Goal: Task Accomplishment & Management: Manage account settings

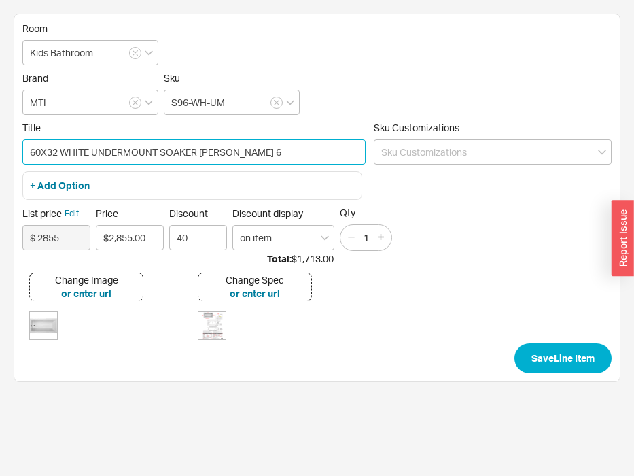
click at [284, 152] on input "60X32 WHITE UNDERMOUNT SOAKER ANDREA 6" at bounding box center [193, 151] width 343 height 25
click at [58, 156] on input "60X32 WHITE UNDERMOUNT SOAKER ANDREA 6" at bounding box center [193, 151] width 343 height 25
drag, startPoint x: 73, startPoint y: 151, endPoint x: 58, endPoint y: 152, distance: 15.0
click at [58, 152] on input "60X32 x x WHITE UNDERMOUNT SOAKER ANDREA 6" at bounding box center [193, 151] width 343 height 25
type input "60X32X18.25 WHITE UNDERMOUNT SOAKER ANDREA 6"
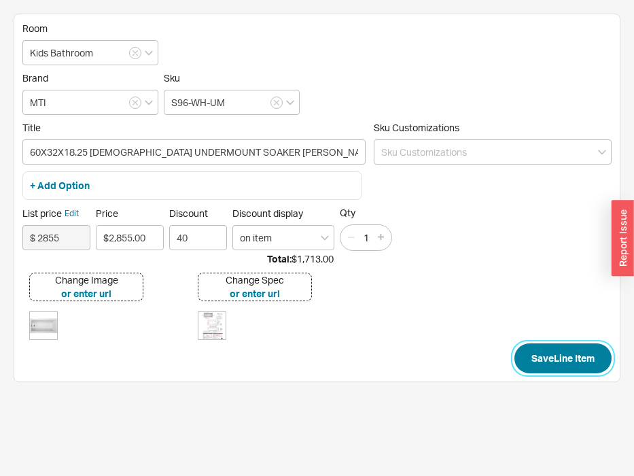
click at [541, 357] on button "Save Line Item" at bounding box center [563, 358] width 97 height 30
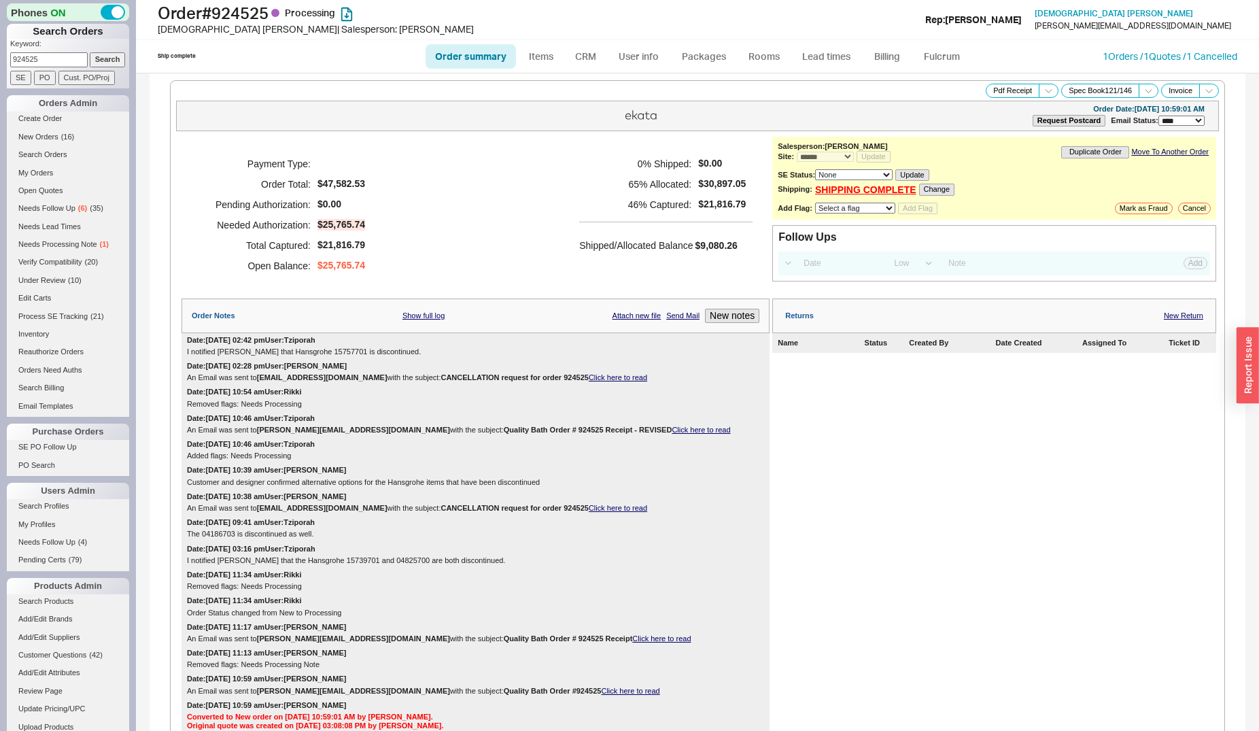
select select "*"
select select "LOW"
select select "3"
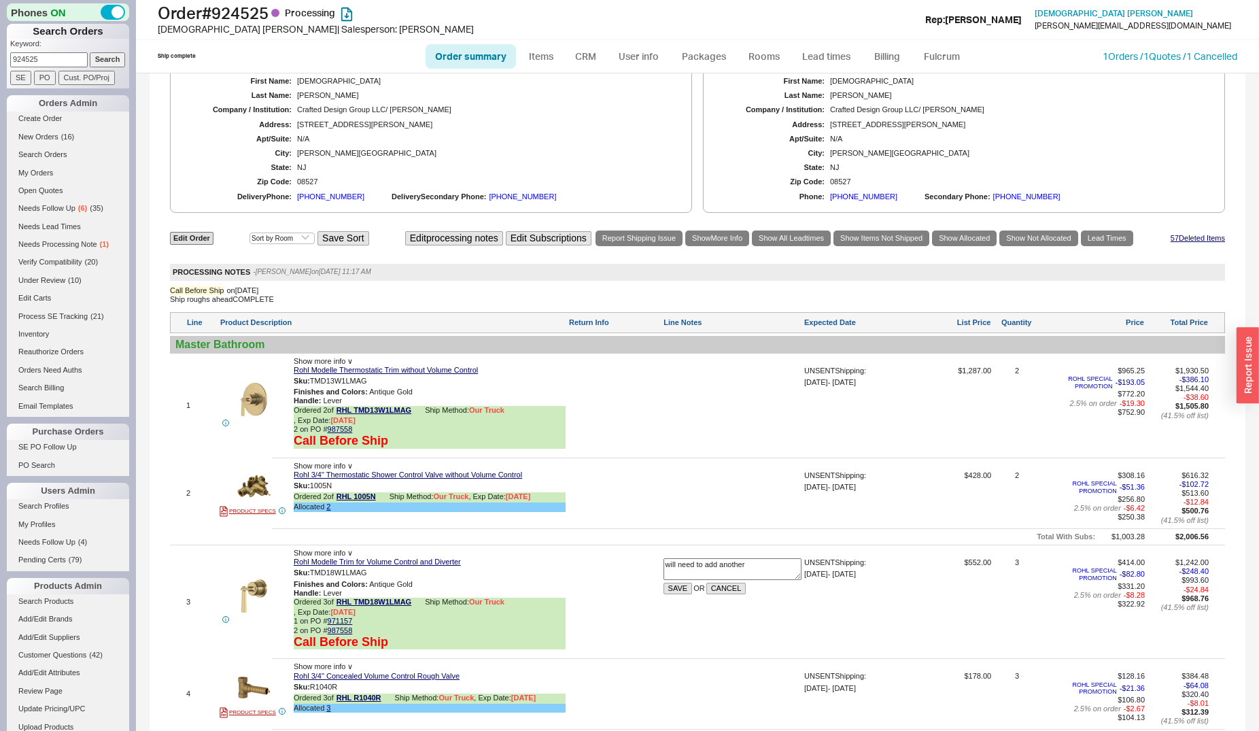
click at [47, 58] on input "924525" at bounding box center [49, 59] width 78 height 14
type input "moshe braun"
click at [90, 52] on input "Search" at bounding box center [108, 59] width 36 height 14
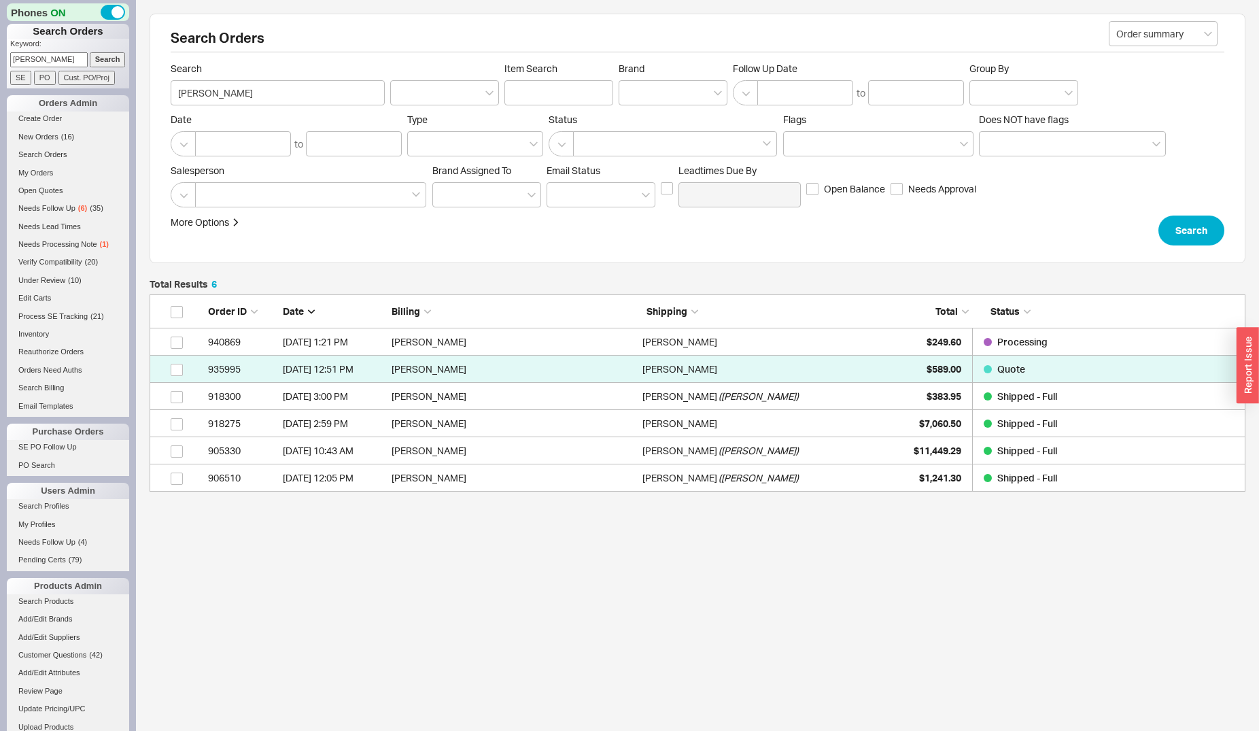
scroll to position [186, 1085]
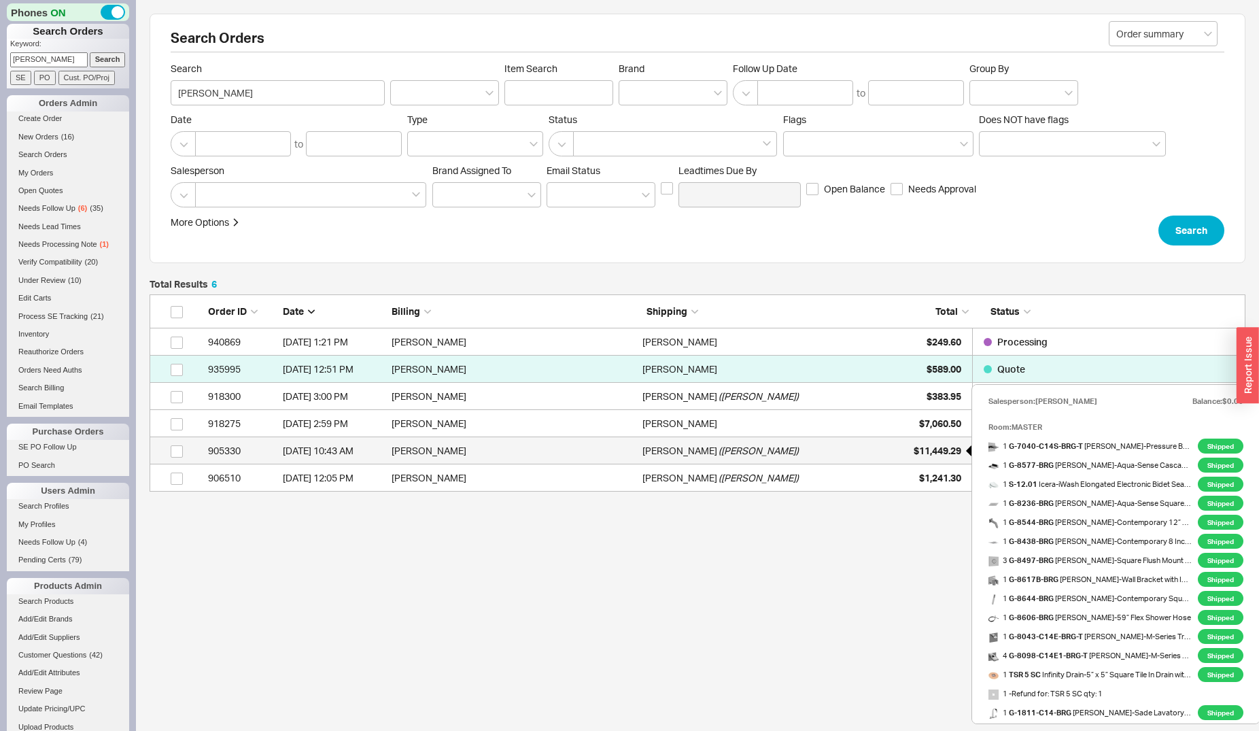
click at [910, 444] on div "$11,449.29" at bounding box center [928, 450] width 68 height 27
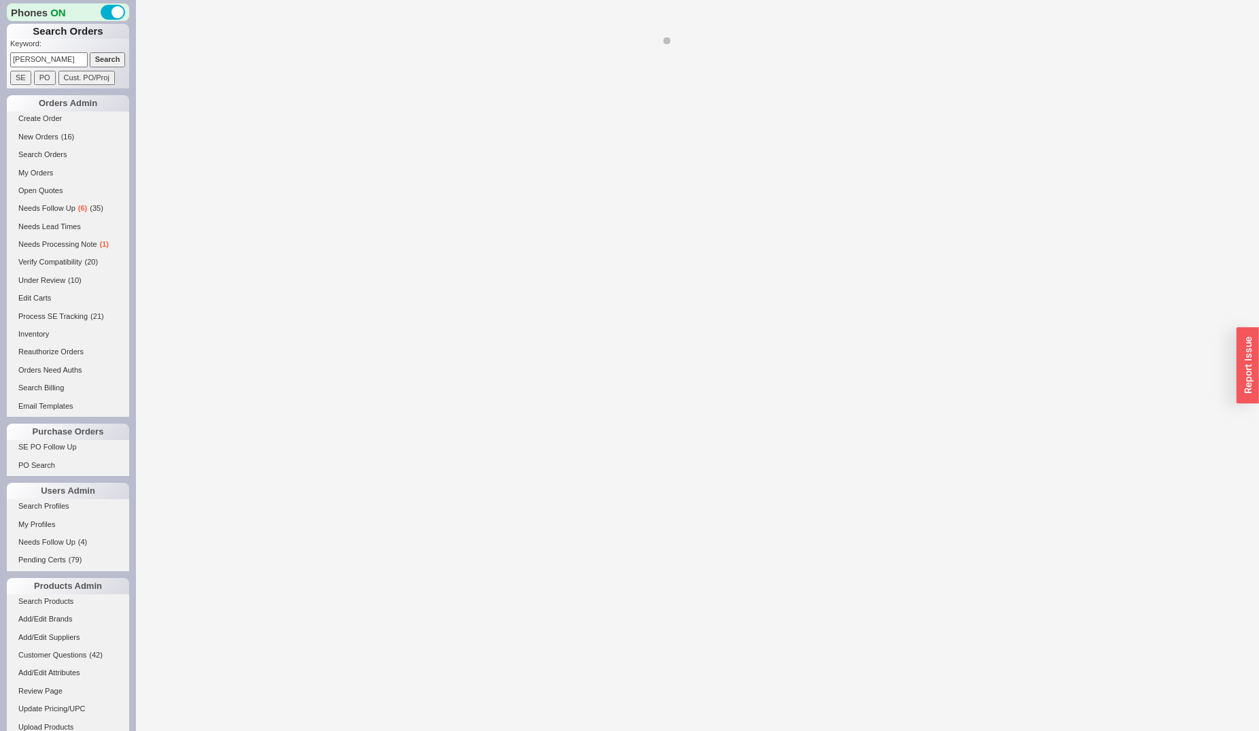
select select "*"
select select "LOW"
select select "3"
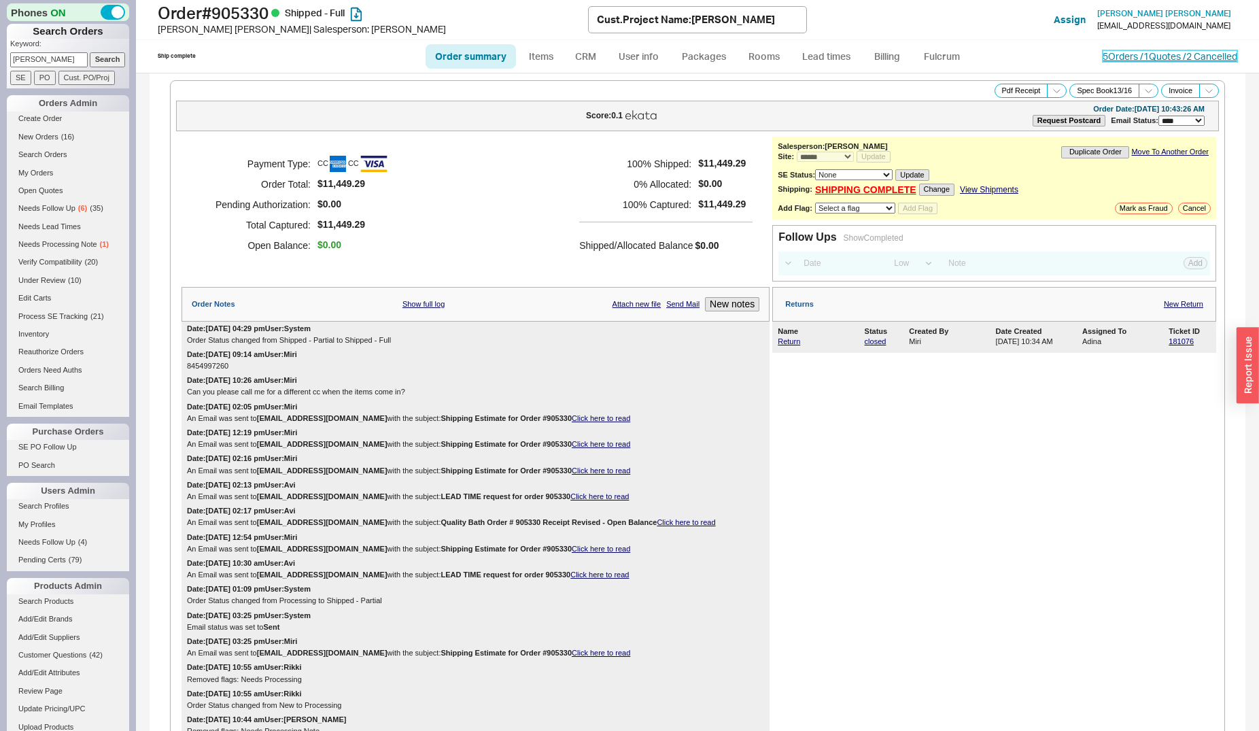
click at [1138, 58] on link "5 Orders / 1 Quotes / 2 Cancelled" at bounding box center [1170, 56] width 135 height 12
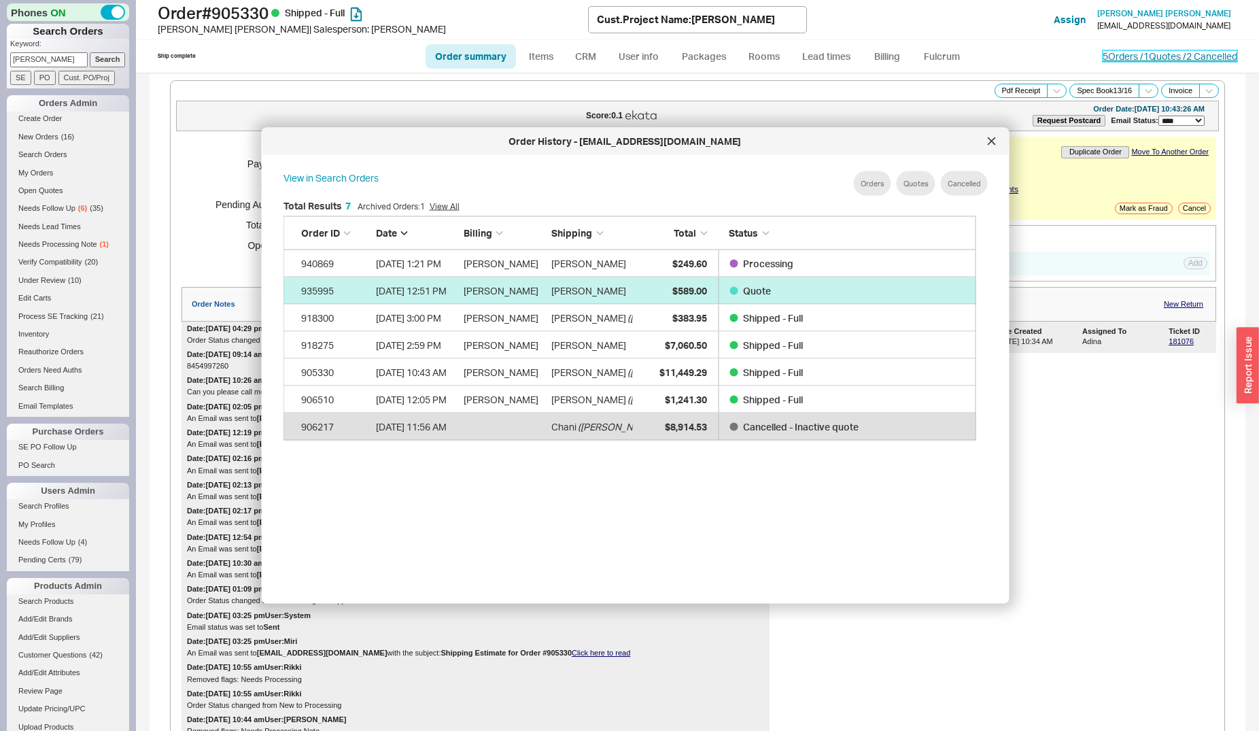
scroll to position [405, 703]
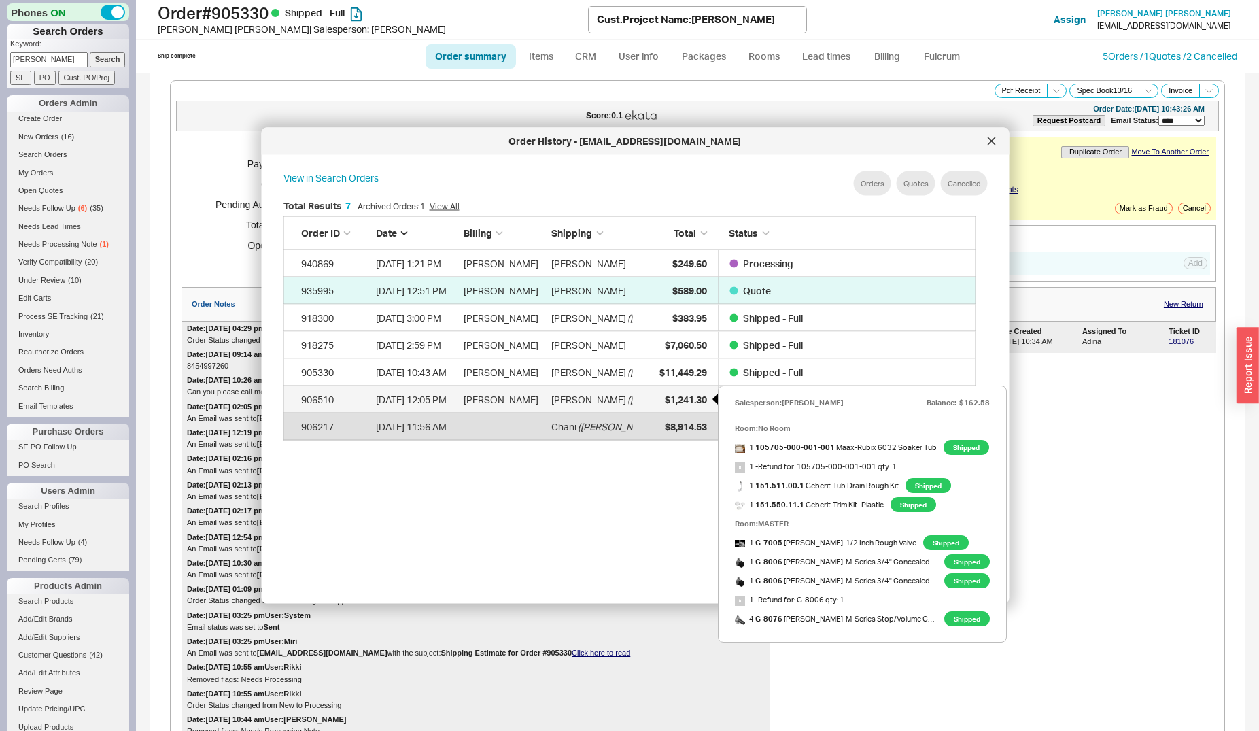
click at [698, 399] on span "$1,241.30" at bounding box center [686, 399] width 42 height 12
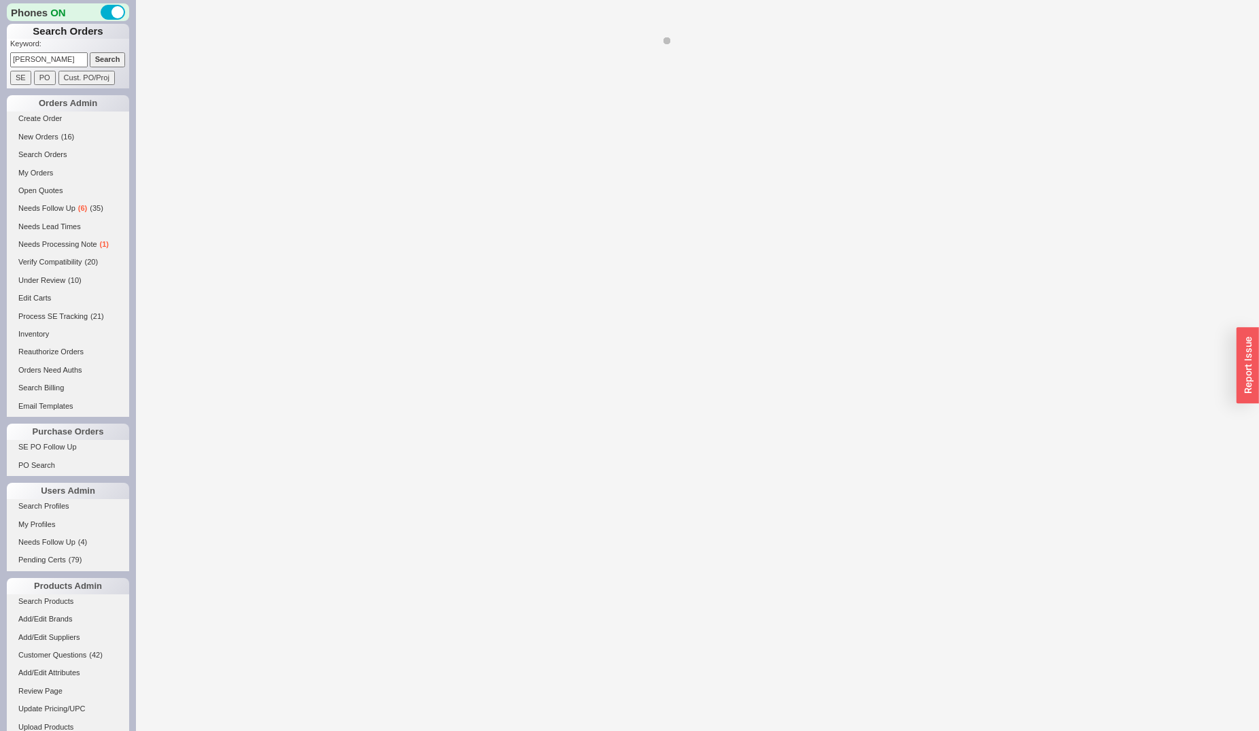
select select "*"
select select "LOW"
select select "3"
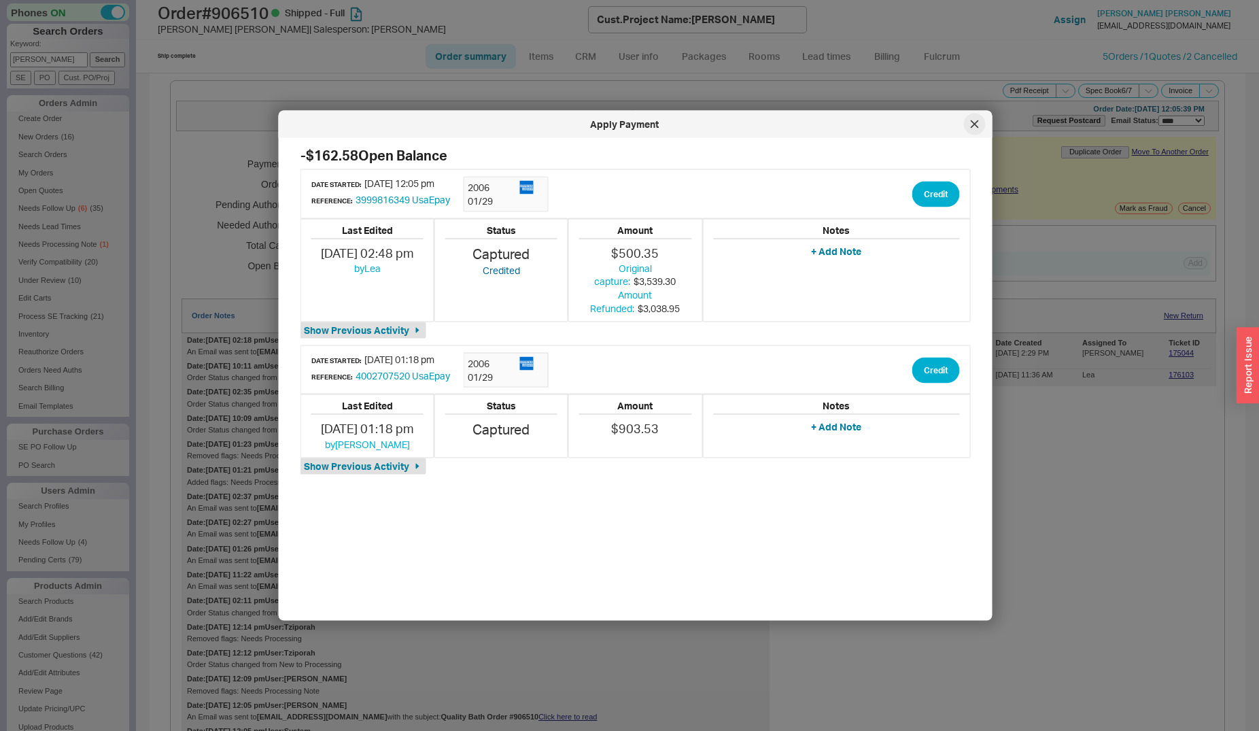
click at [970, 126] on div at bounding box center [975, 125] width 22 height 22
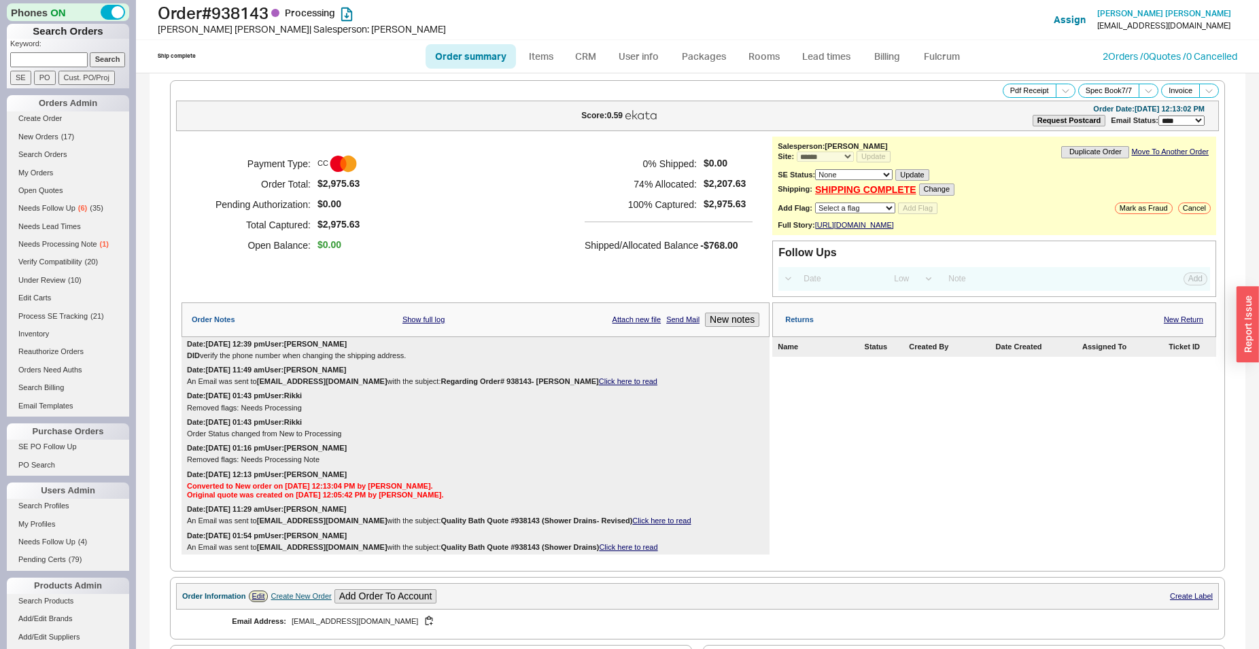
select select "*"
select select "LOW"
select select "3"
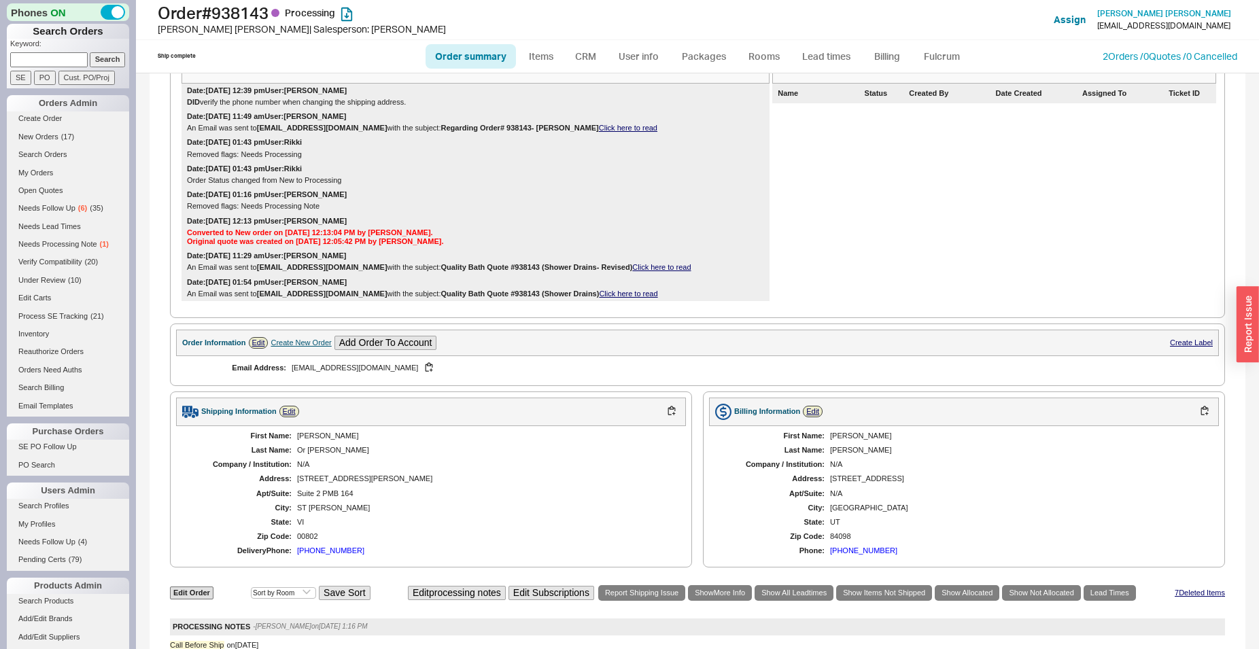
scroll to position [347, 0]
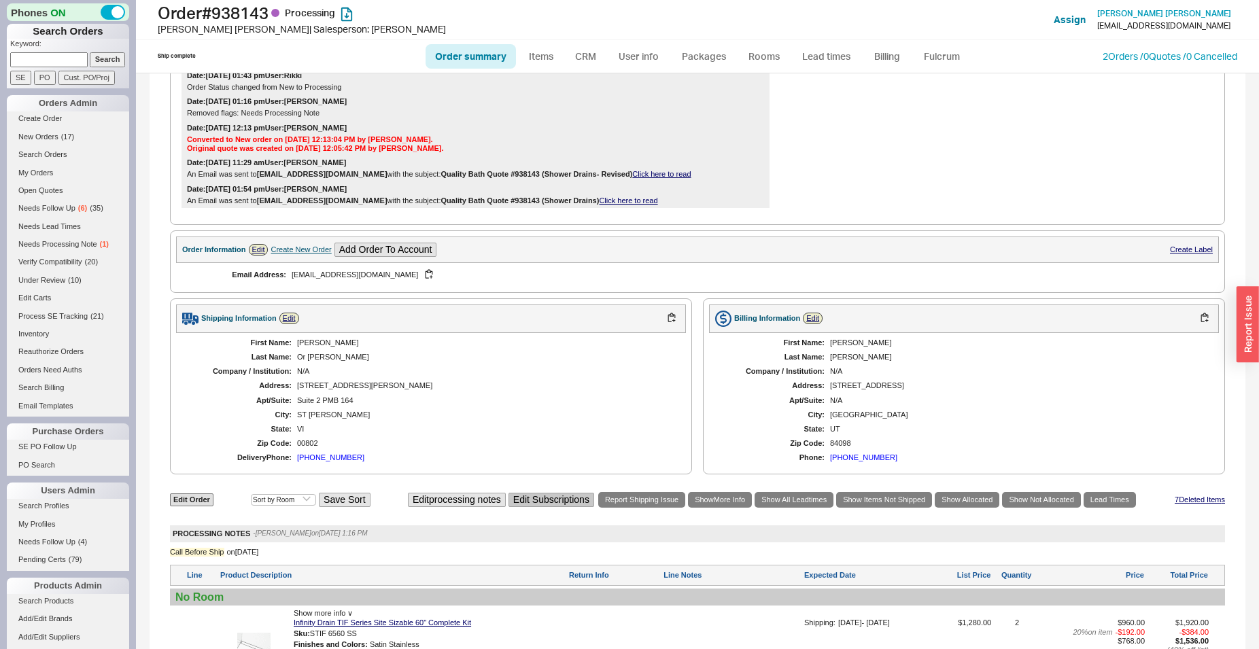
click at [553, 507] on button "Edit Subscriptions" at bounding box center [552, 500] width 86 height 14
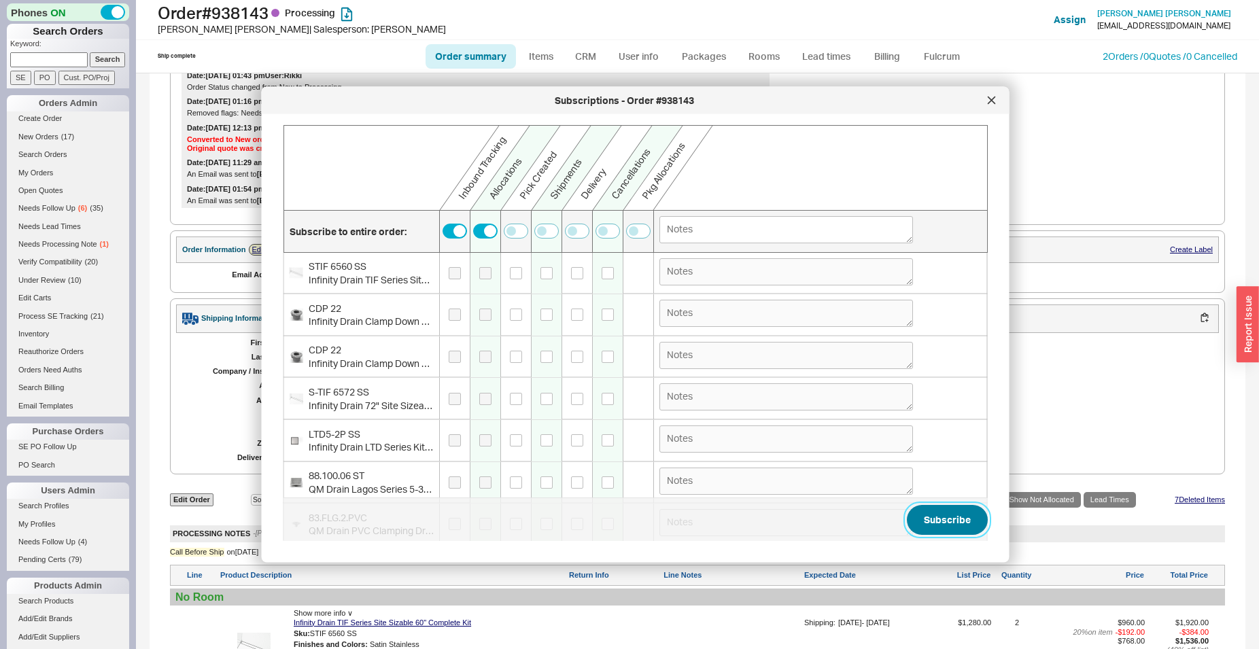
click at [939, 528] on button "Subscribe" at bounding box center [947, 520] width 81 height 30
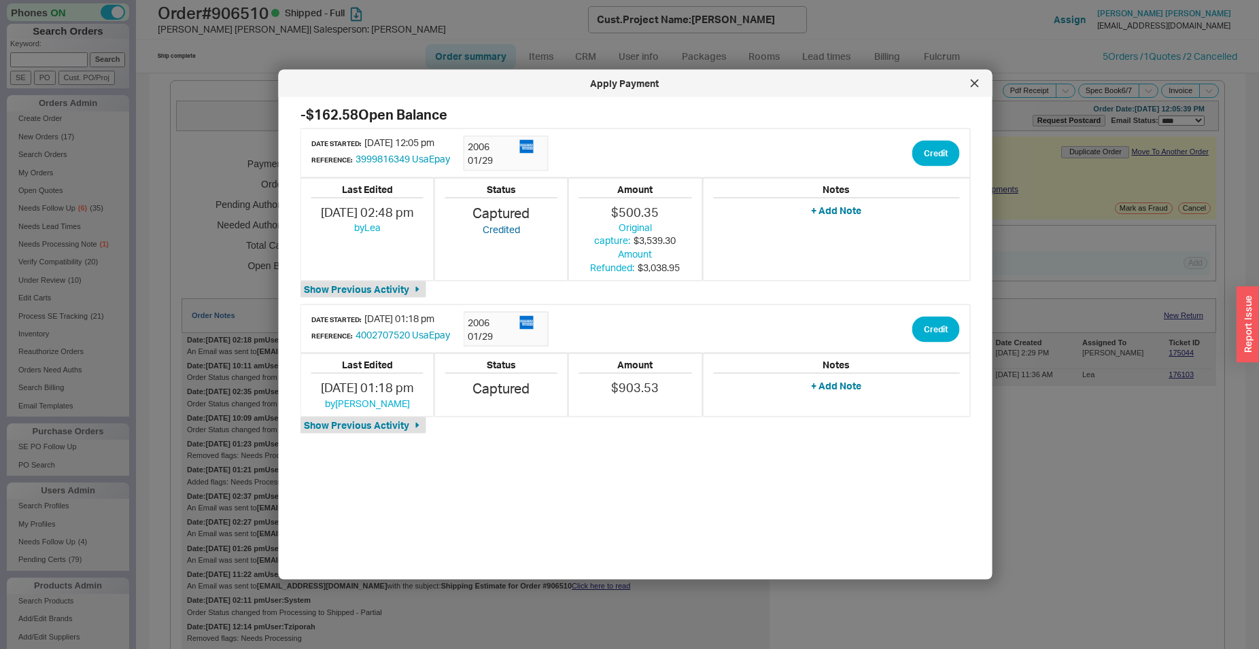
select select "*"
select select "LOW"
select select "3"
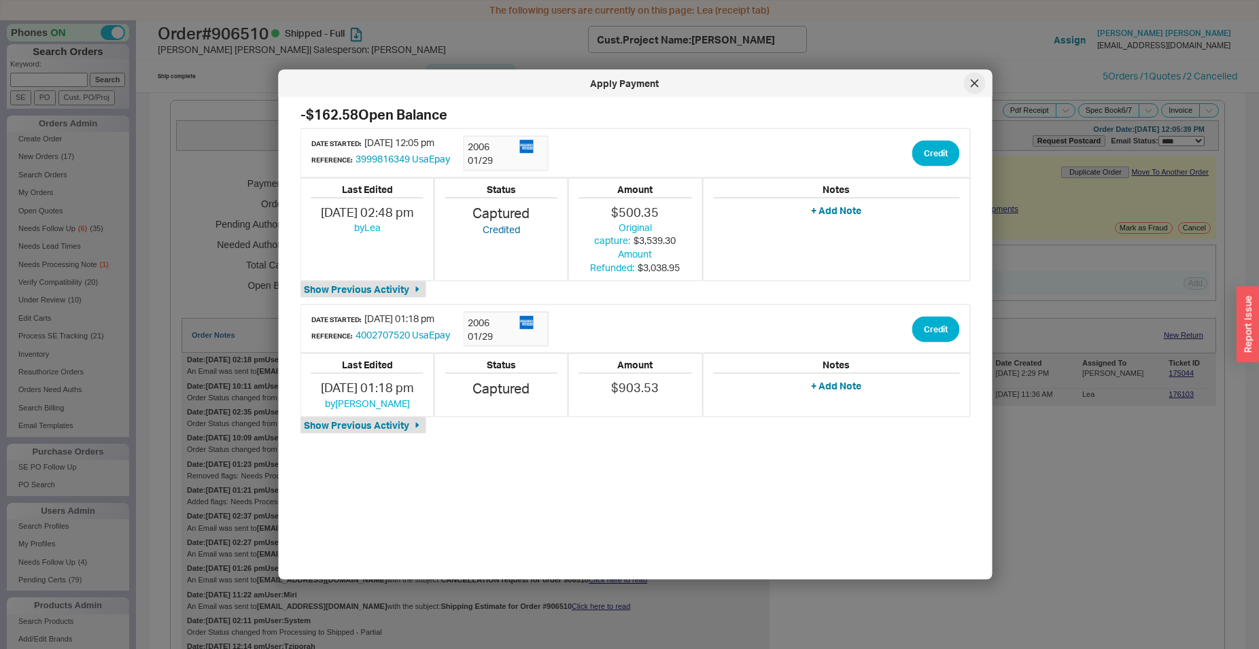
click at [980, 86] on div at bounding box center [975, 84] width 22 height 22
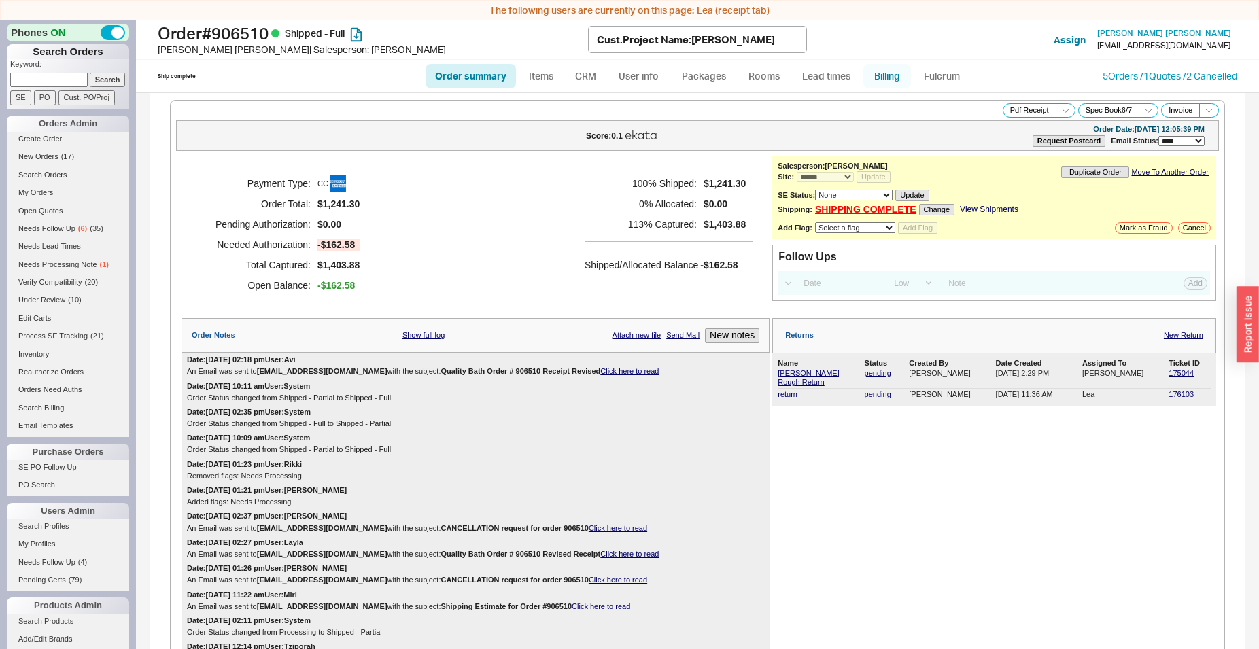
click at [888, 83] on link "Billing" at bounding box center [888, 76] width 48 height 24
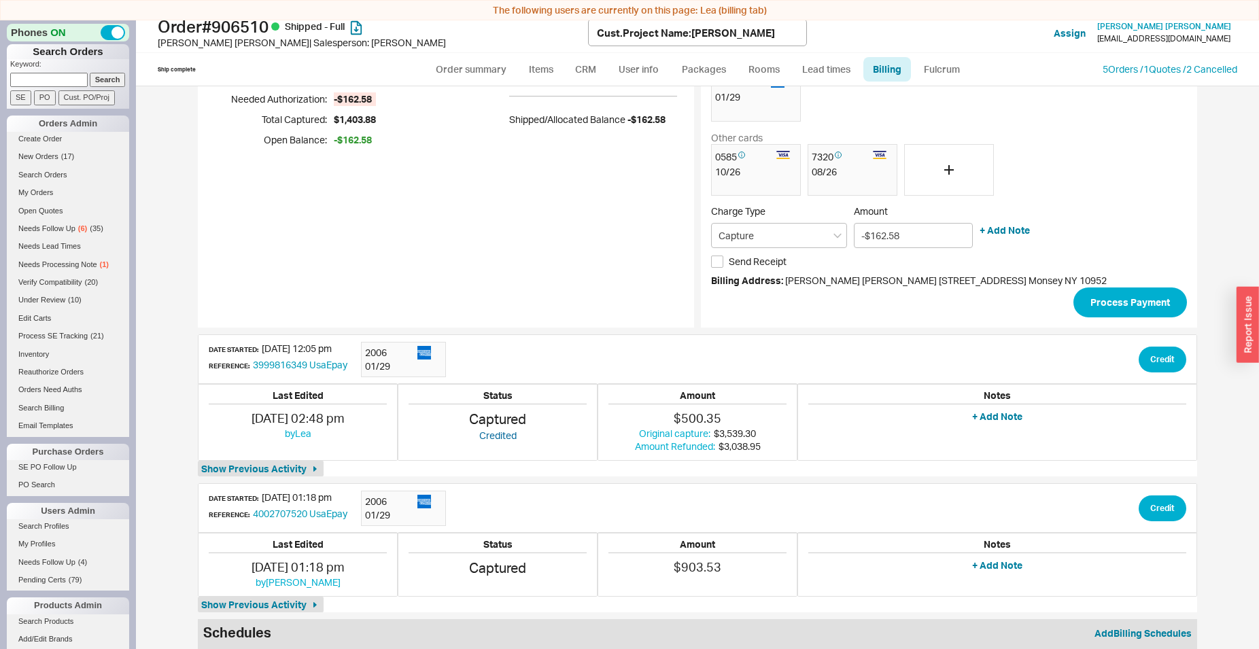
scroll to position [20, 0]
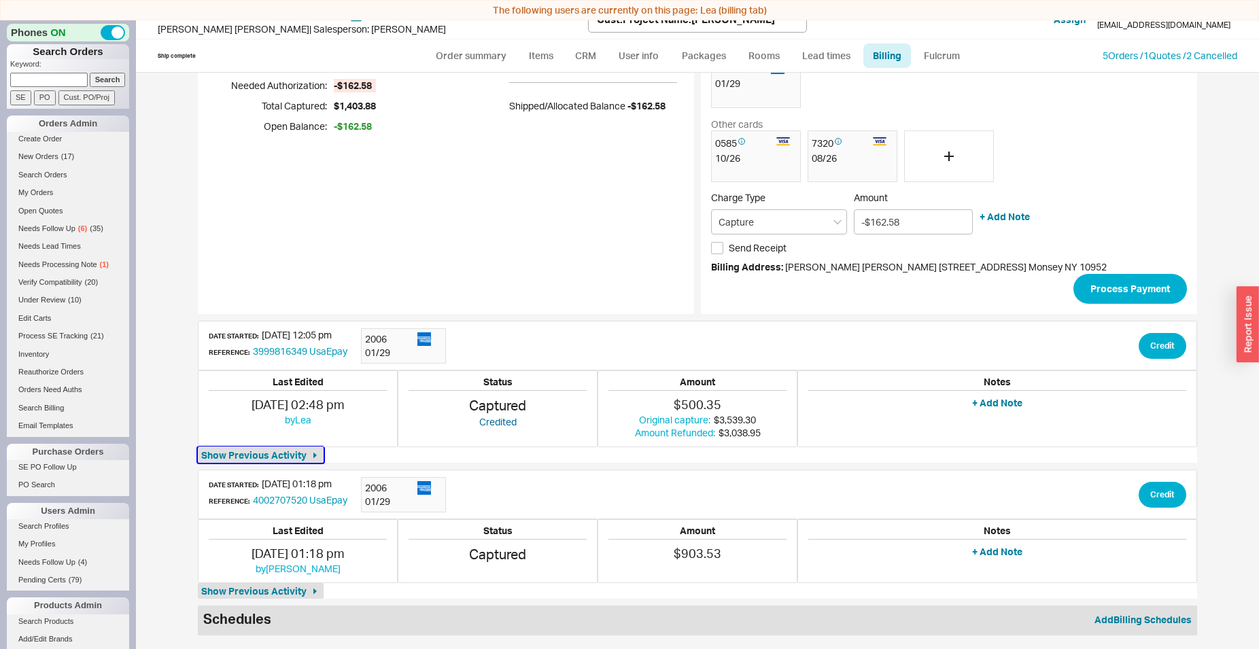
click at [279, 448] on button "Show Previous Activity" at bounding box center [261, 455] width 126 height 16
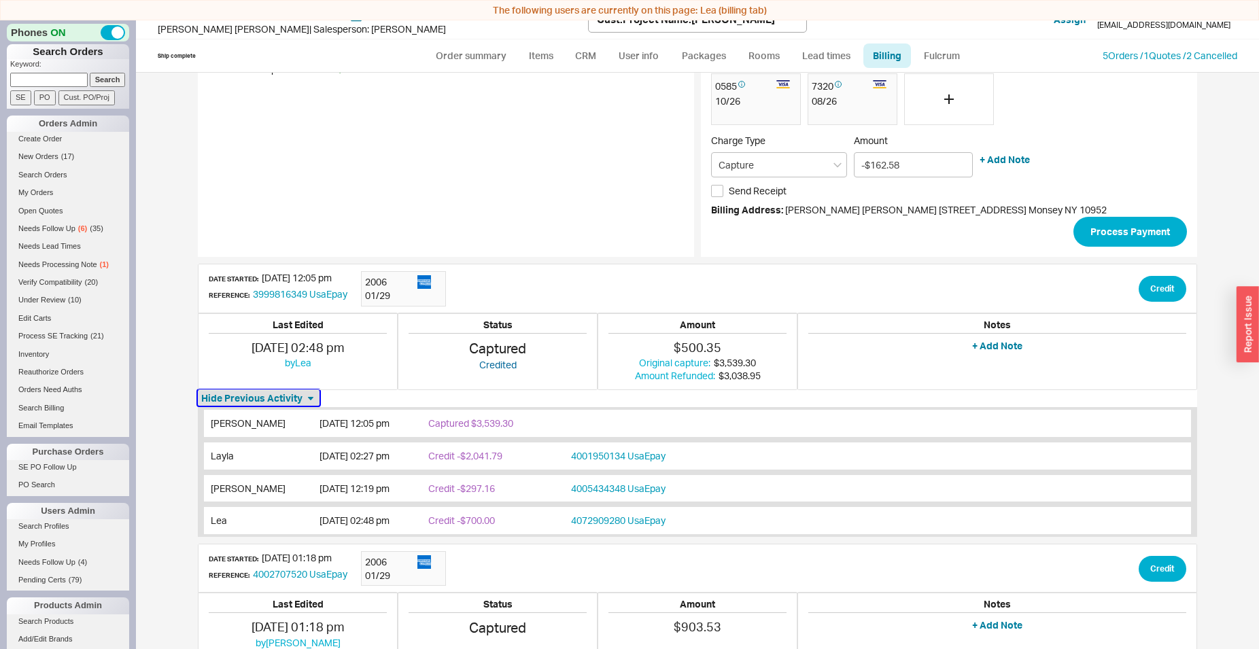
scroll to position [0, 0]
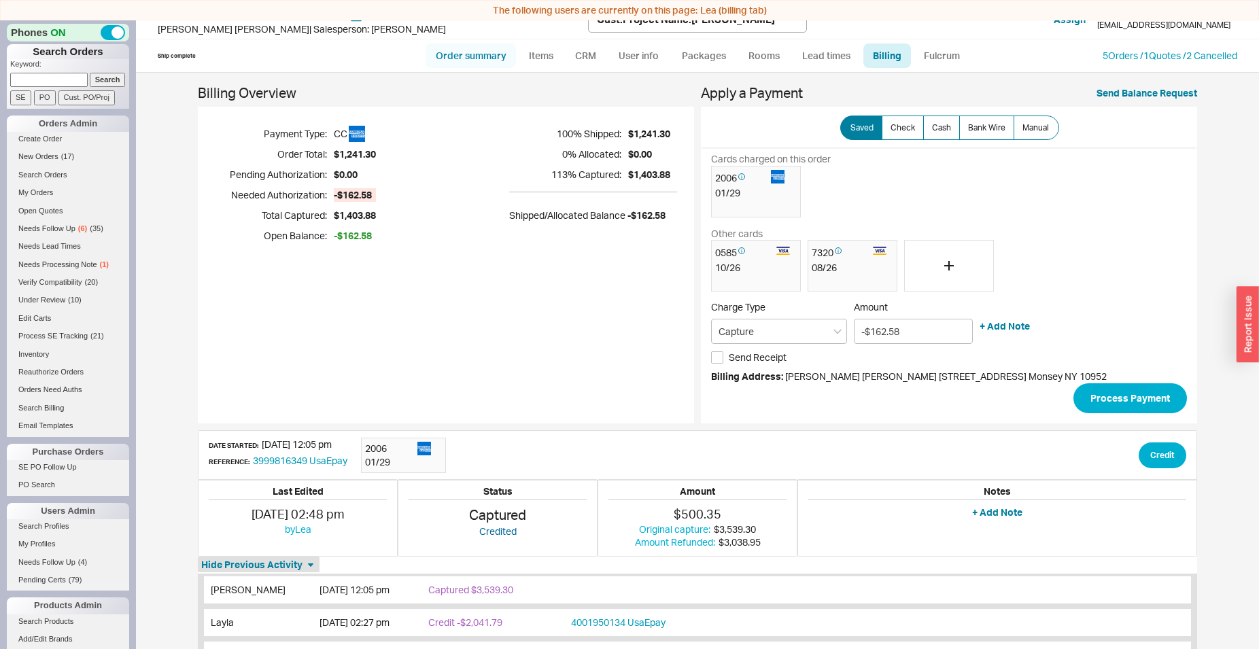
click at [475, 65] on link "Order summary" at bounding box center [471, 56] width 90 height 24
select select "*"
select select "LOW"
select select "3"
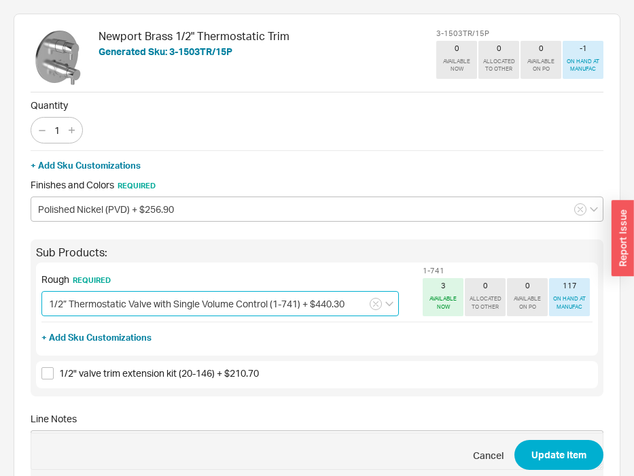
click at [171, 313] on input "1/2” Thermostatic Valve with Single Volume Control (1-741) + $440.30" at bounding box center [220, 303] width 358 height 25
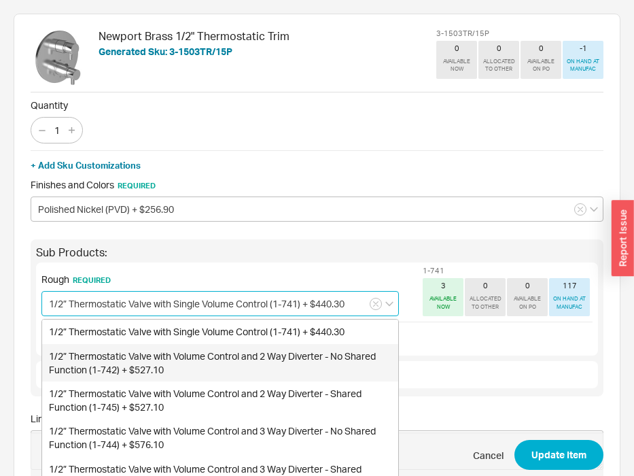
click at [207, 352] on div "1/2” Thermostatic Valve with Volume Control and 2 Way Diverter - No Shared Func…" at bounding box center [220, 362] width 356 height 37
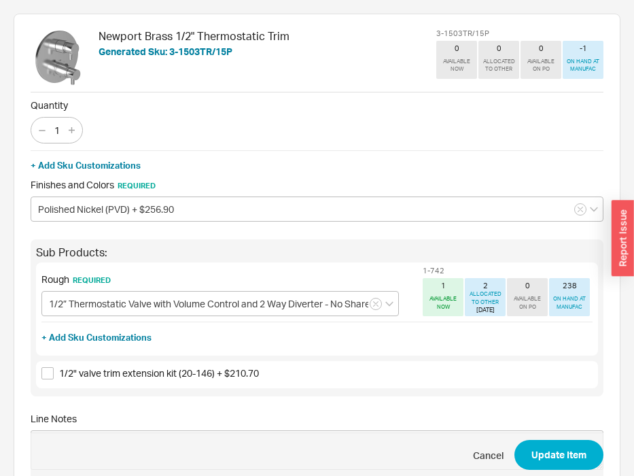
type input "1/2” Thermostatic Valve with Volume Control and 2 Way Diverter - No Shared Func…"
click at [148, 358] on div "Sub Products: Rough Required 1/2” Thermostatic Valve with Volume Control and 2 …" at bounding box center [317, 317] width 573 height 157
click at [541, 454] on button "Update Item" at bounding box center [559, 455] width 89 height 30
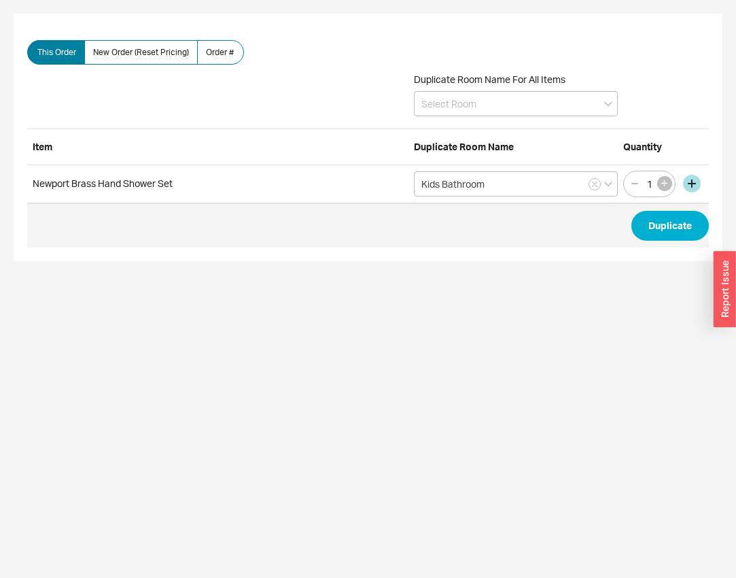
click at [663, 185] on icon "button" at bounding box center [665, 183] width 6 height 6
type input "2"
click at [664, 224] on button "Duplicate" at bounding box center [671, 226] width 78 height 30
